Goal: Check status: Check status

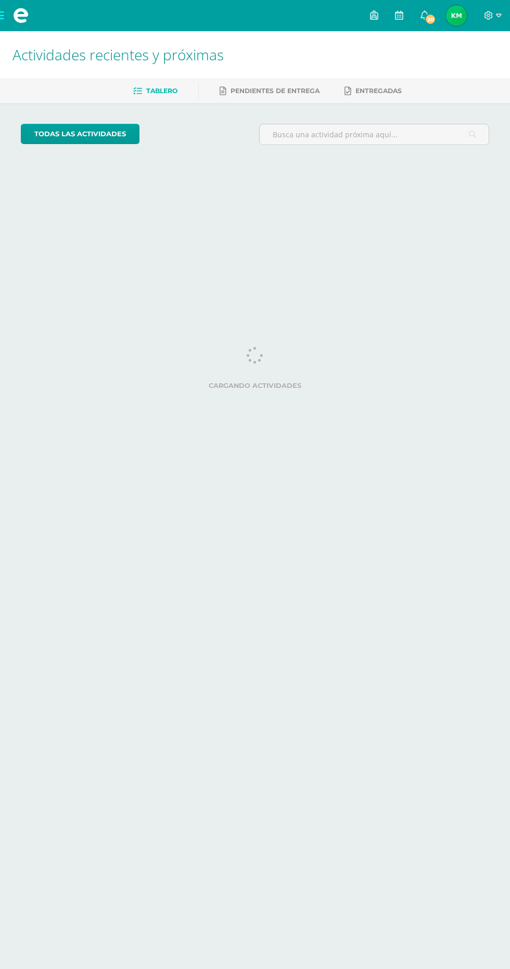
click at [468, 16] on span "[PERSON_NAME] Mi Perfil" at bounding box center [456, 15] width 25 height 21
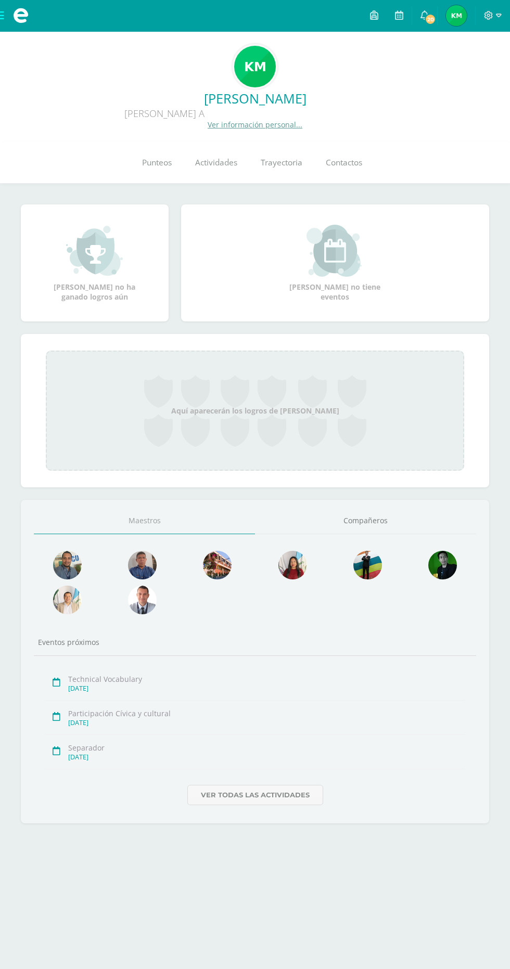
click at [134, 160] on link "Punteos" at bounding box center [156, 163] width 53 height 42
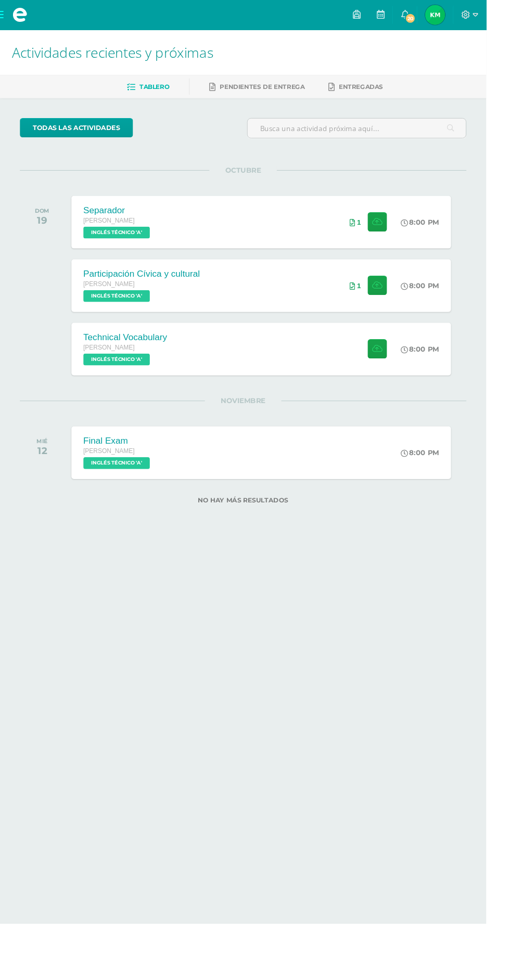
click at [468, 13] on span "Kimberly Yulisa Mi Perfil" at bounding box center [456, 15] width 25 height 21
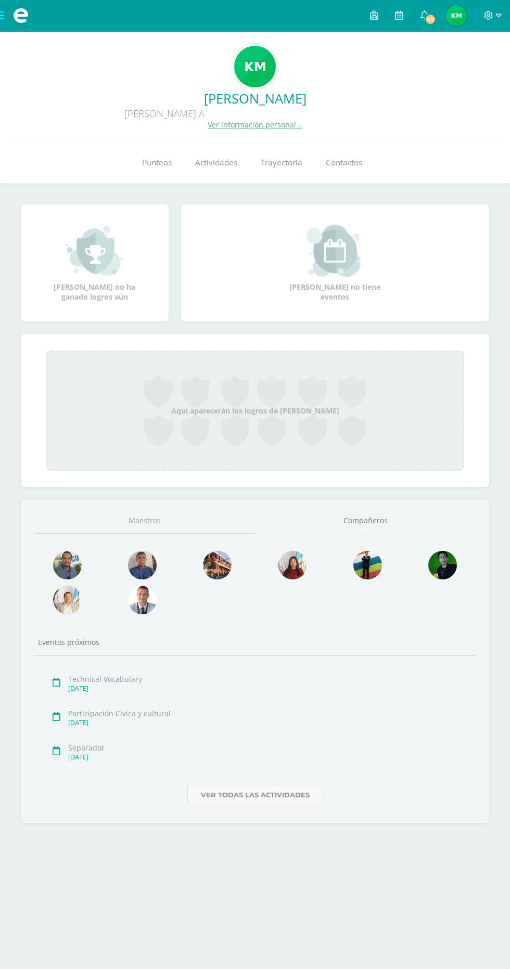
click at [157, 172] on link "Punteos" at bounding box center [156, 163] width 53 height 42
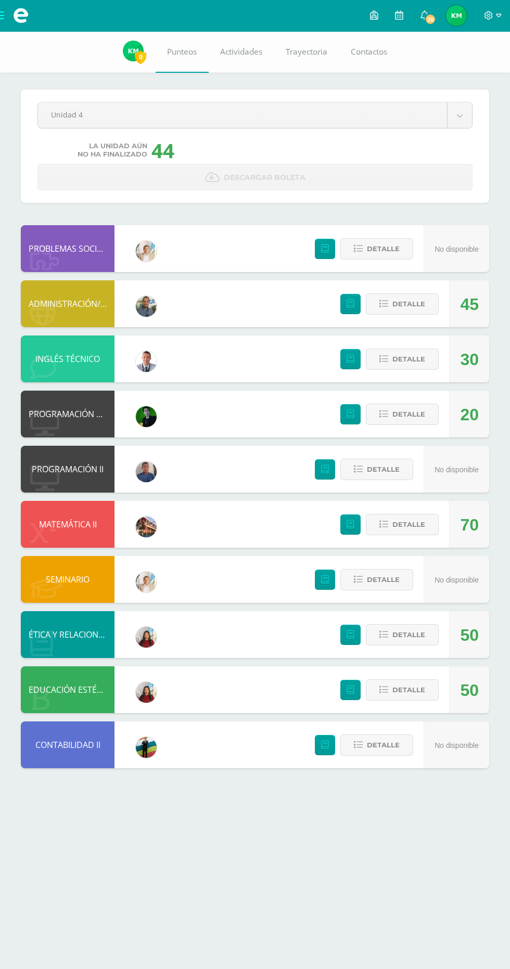
click at [480, 414] on div "20" at bounding box center [469, 413] width 40 height 47
click at [383, 414] on icon at bounding box center [383, 414] width 9 height 9
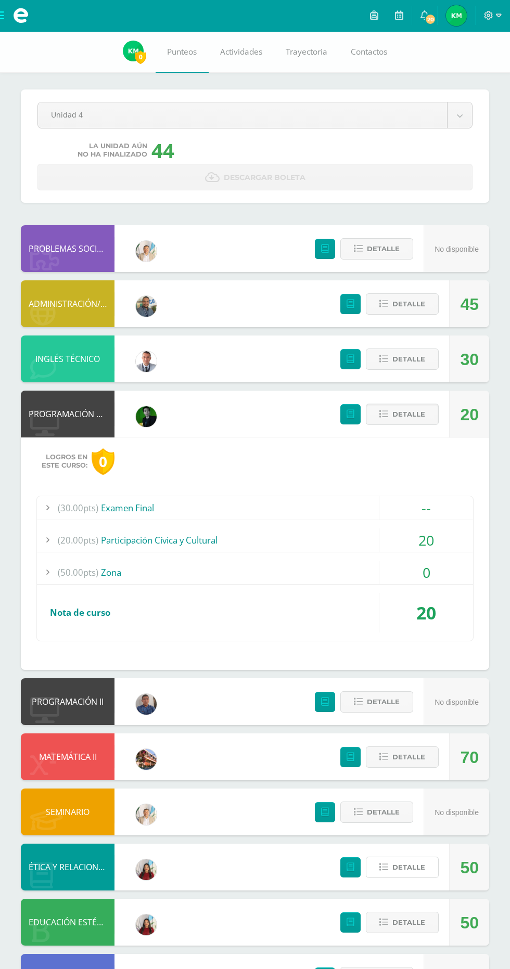
click at [383, 867] on icon at bounding box center [383, 867] width 9 height 9
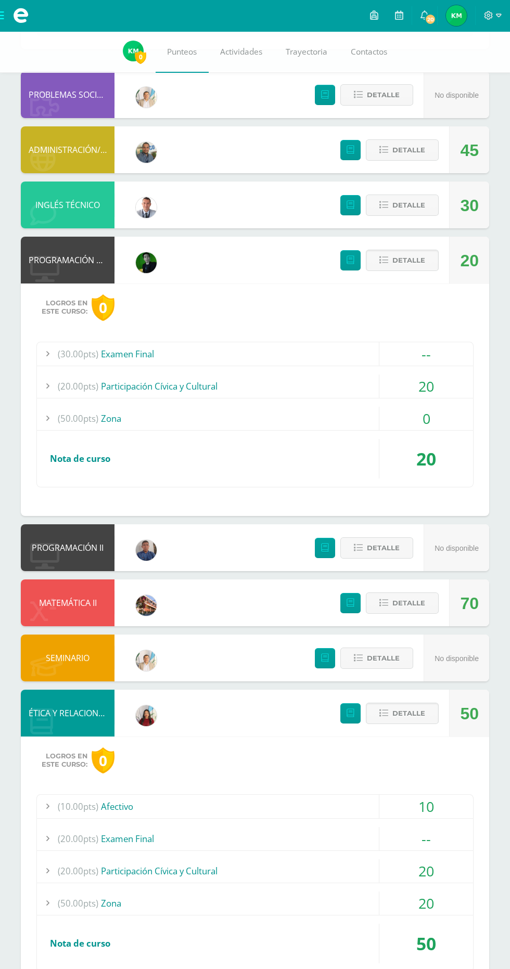
scroll to position [238, 0]
